Goal: Check status: Check status

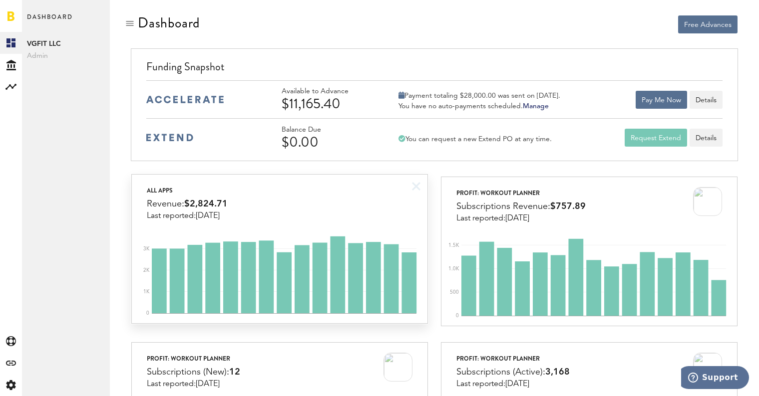
click at [373, 187] on div "All apps Revenue: $2,824.71 Last reported: [DATE]" at bounding box center [279, 198] width 295 height 46
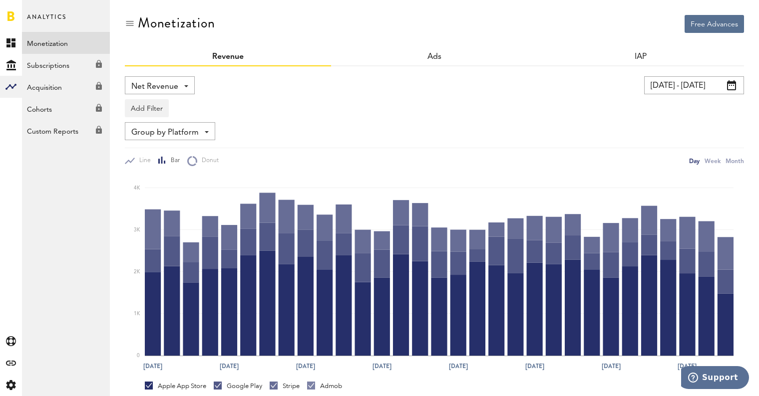
click at [12, 15] on link at bounding box center [10, 16] width 7 height 10
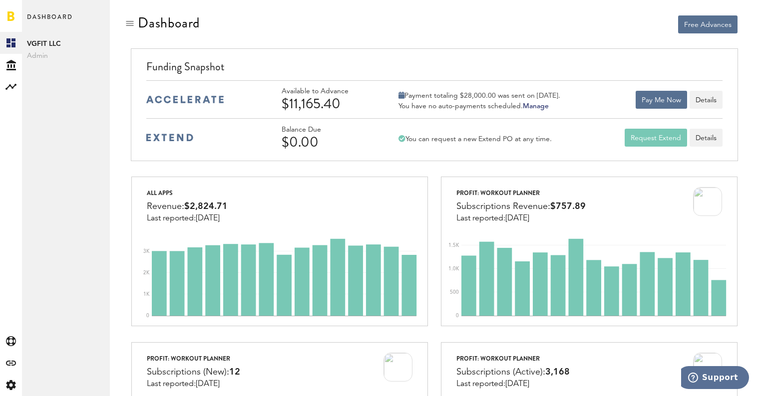
click at [310, 22] on div at bounding box center [279, 24] width 297 height 19
